Goal: Task Accomplishment & Management: Use online tool/utility

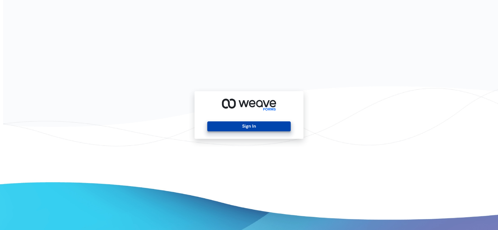
click at [240, 127] on button "Sign In" at bounding box center [248, 127] width 83 height 10
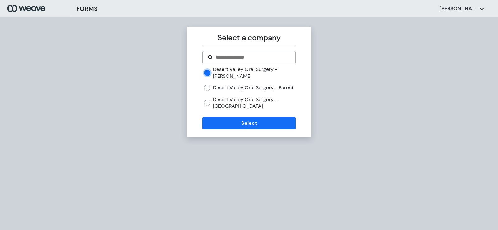
click at [209, 110] on div "Desert Valley Oral Surgery - [GEOGRAPHIC_DATA]" at bounding box center [249, 102] width 91 height 13
click at [210, 110] on div "Desert Valley Oral Surgery - [GEOGRAPHIC_DATA]" at bounding box center [249, 102] width 91 height 13
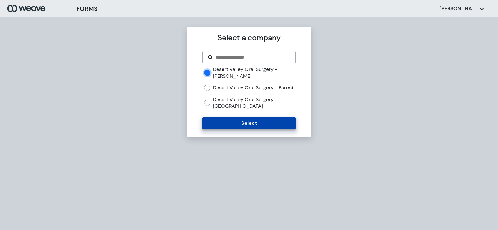
click at [220, 125] on button "Select" at bounding box center [249, 123] width 93 height 12
